Goal: Information Seeking & Learning: Stay updated

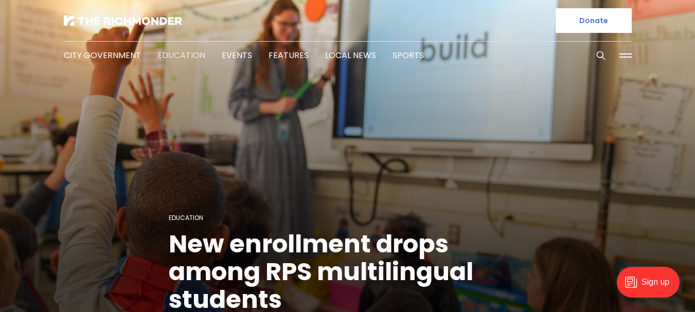
click at [179, 52] on link "Education" at bounding box center [181, 55] width 48 height 12
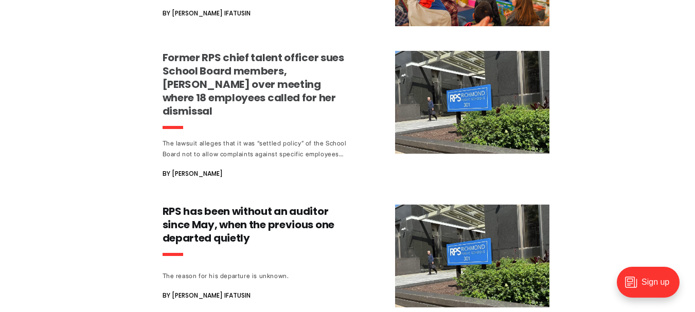
scroll to position [772, 0]
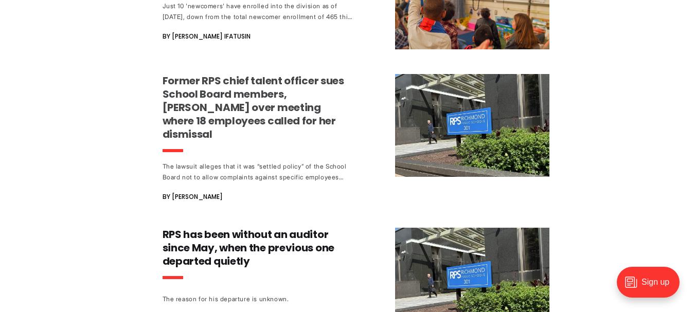
click at [270, 92] on h3 "Former RPS chief talent officer sues School Board members, [PERSON_NAME] over m…" at bounding box center [258, 107] width 191 height 67
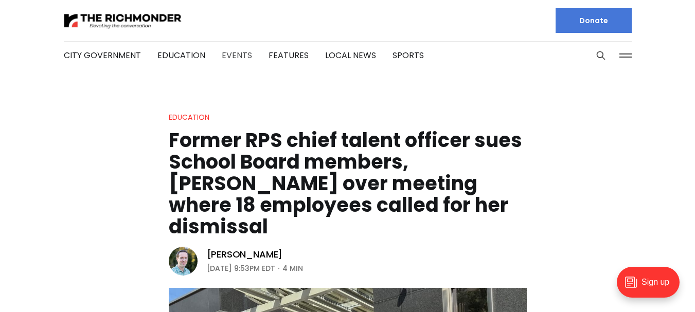
click at [232, 59] on link "Events" at bounding box center [237, 55] width 30 height 12
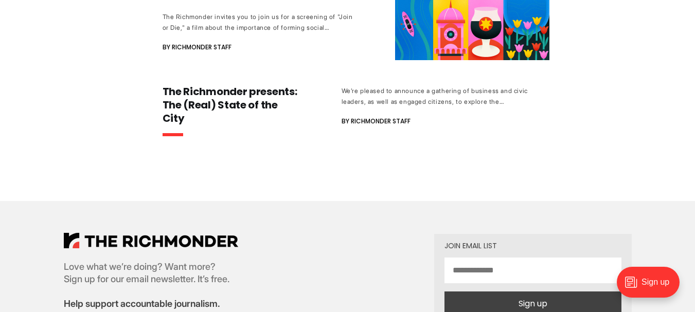
scroll to position [618, 0]
